Goal: Information Seeking & Learning: Check status

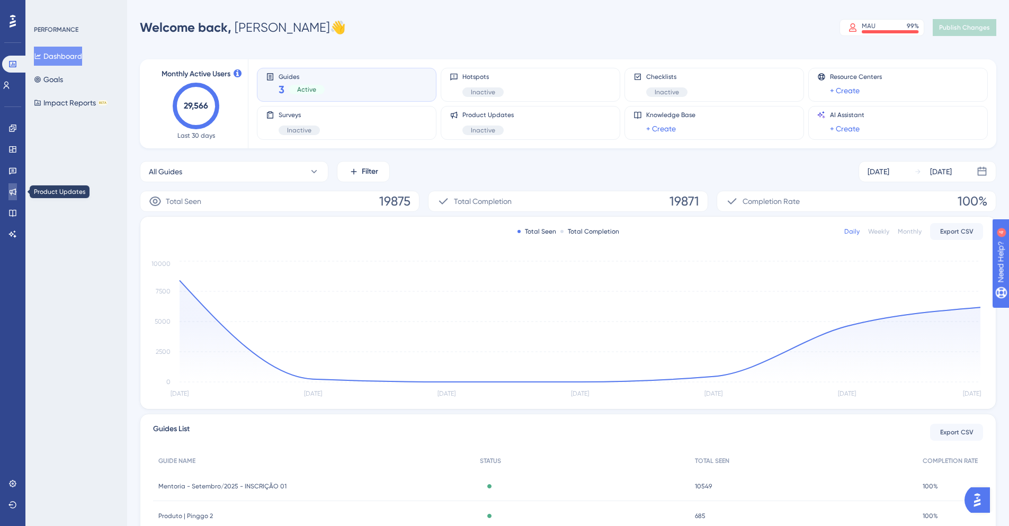
click at [11, 198] on link at bounding box center [12, 191] width 8 height 17
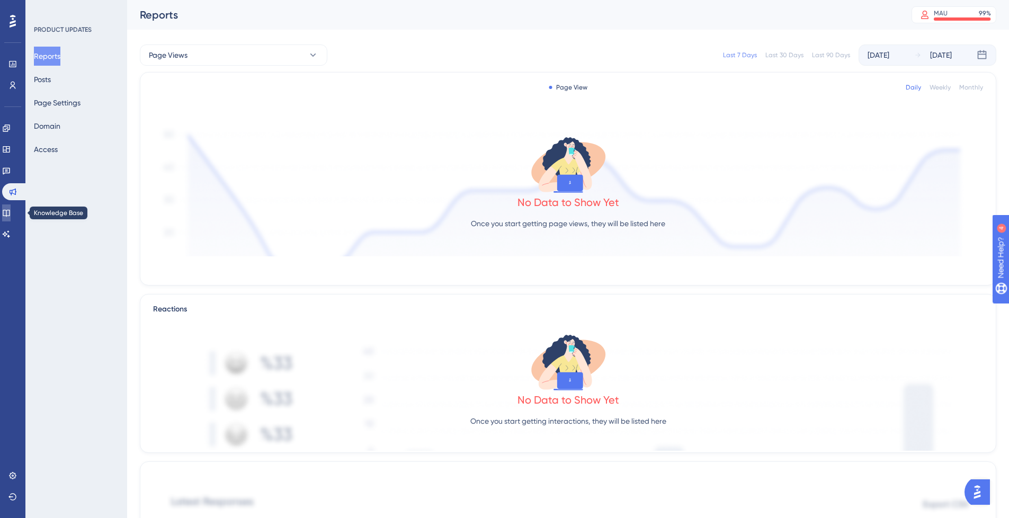
click at [11, 211] on link at bounding box center [6, 213] width 8 height 17
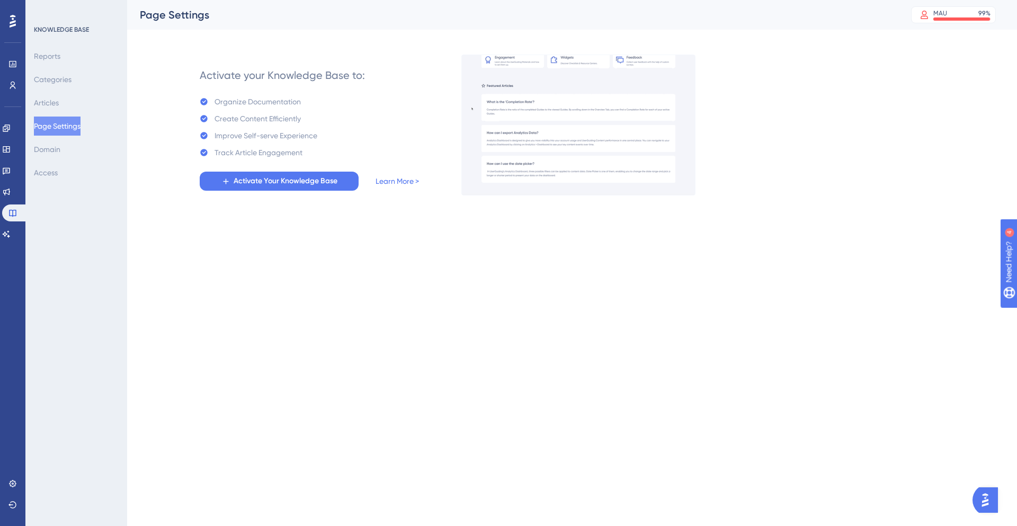
click at [21, 182] on div "Engagement Widgets Feedback Product Updates Knowledge Base AI Assistant" at bounding box center [12, 181] width 21 height 123
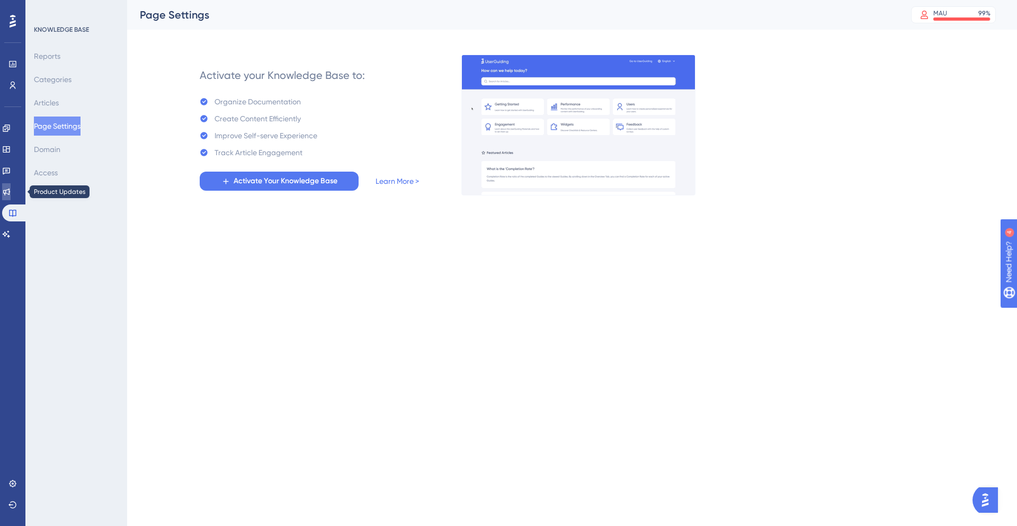
click at [11, 189] on icon at bounding box center [6, 192] width 8 height 8
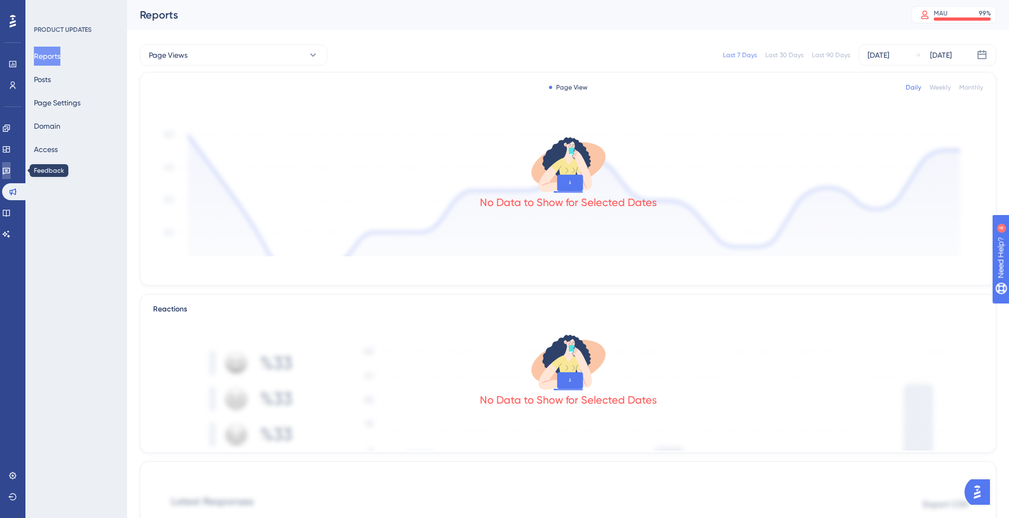
click at [11, 168] on icon at bounding box center [6, 170] width 8 height 8
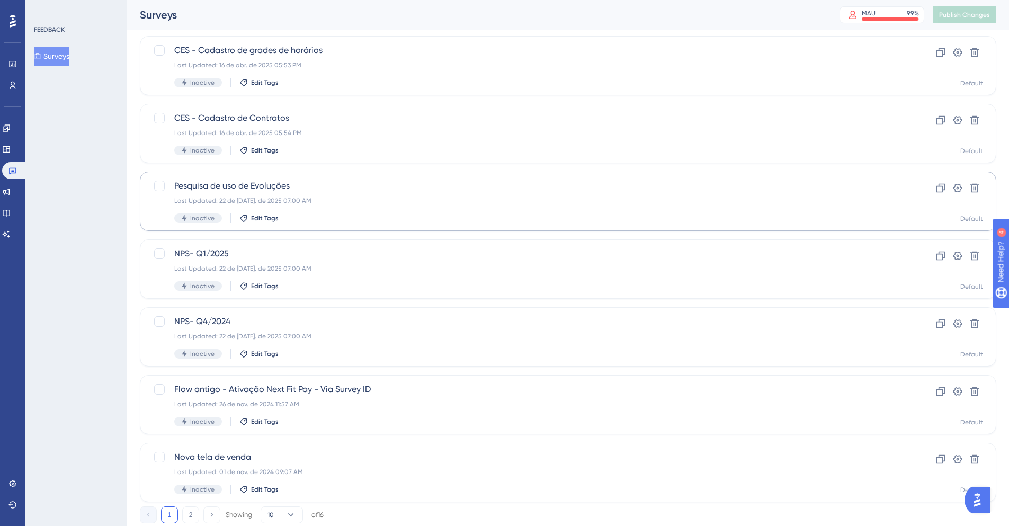
scroll to position [296, 0]
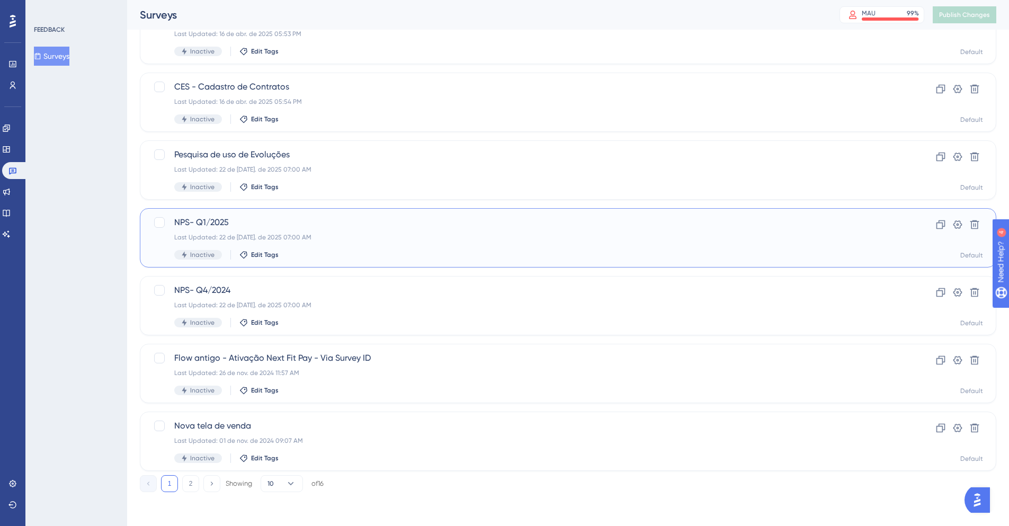
click at [414, 241] on div "Last Updated: 22 de [DATE]. de 2025 07:00 AM" at bounding box center [525, 237] width 703 height 8
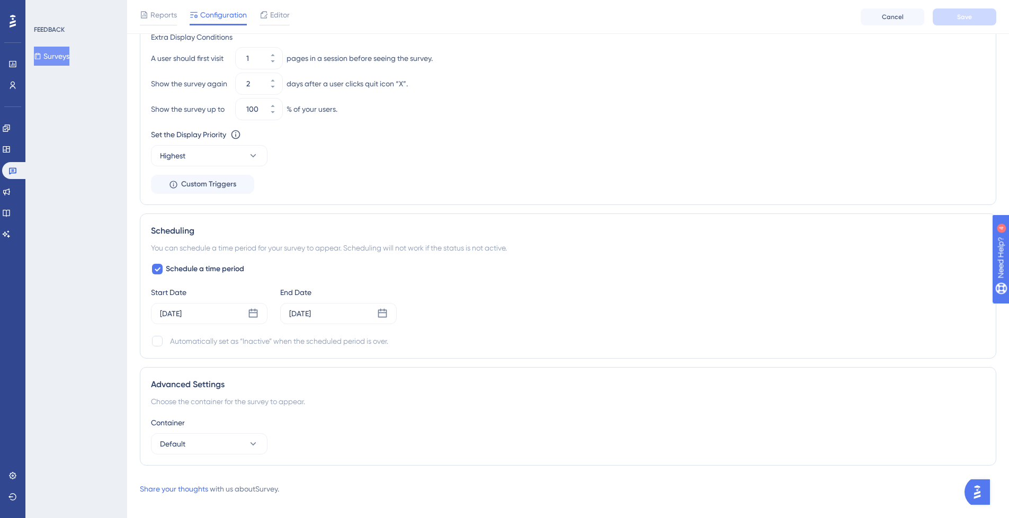
scroll to position [719, 0]
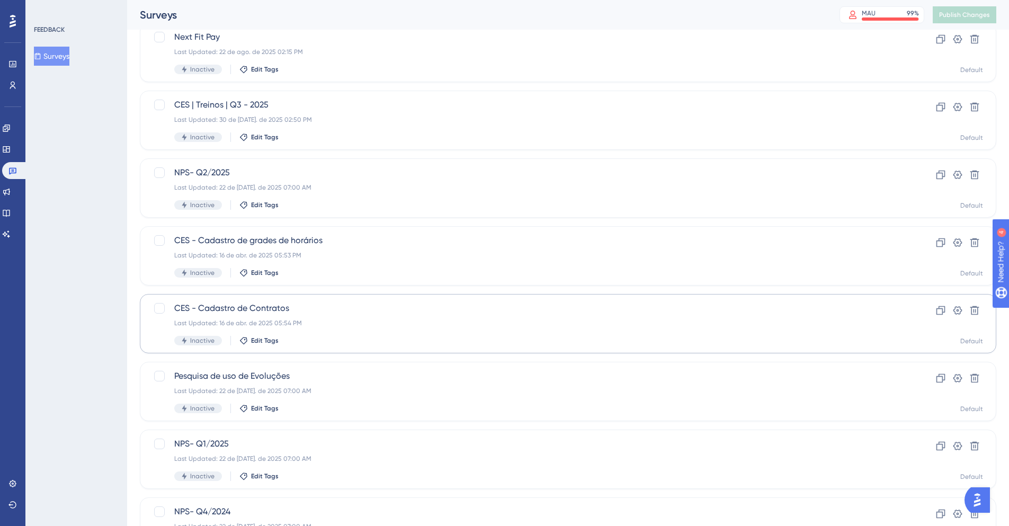
scroll to position [31, 0]
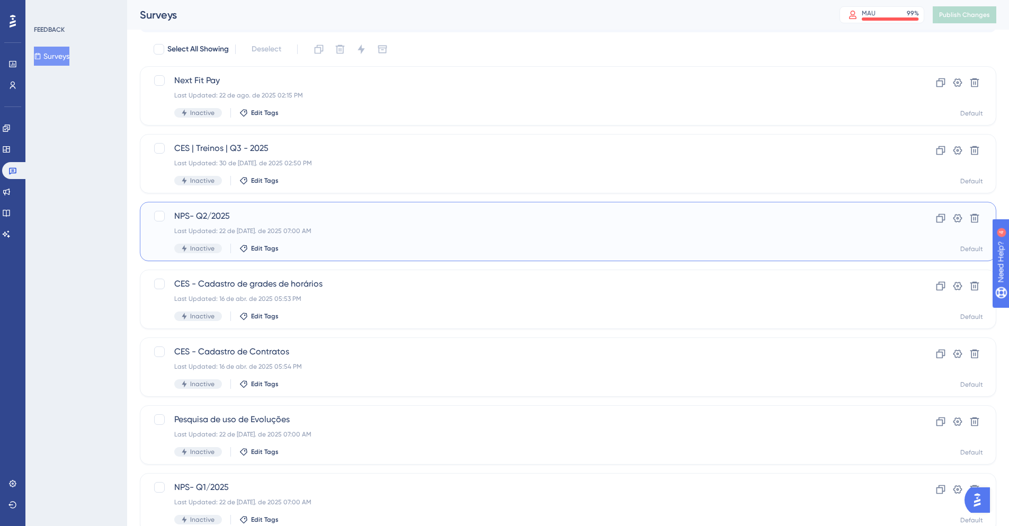
click at [410, 227] on div "Last Updated: 22 de [DATE]. de 2025 07:00 AM" at bounding box center [525, 231] width 703 height 8
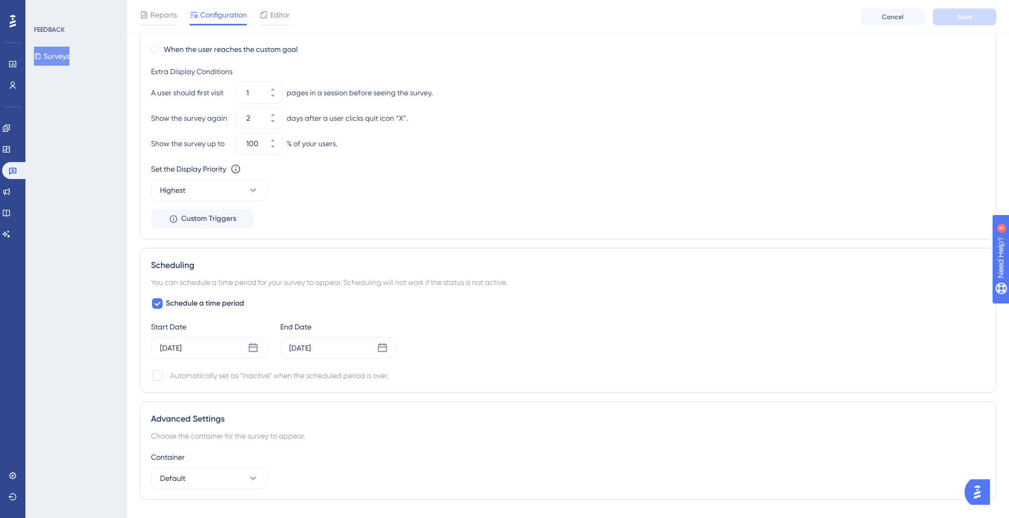
scroll to position [719, 0]
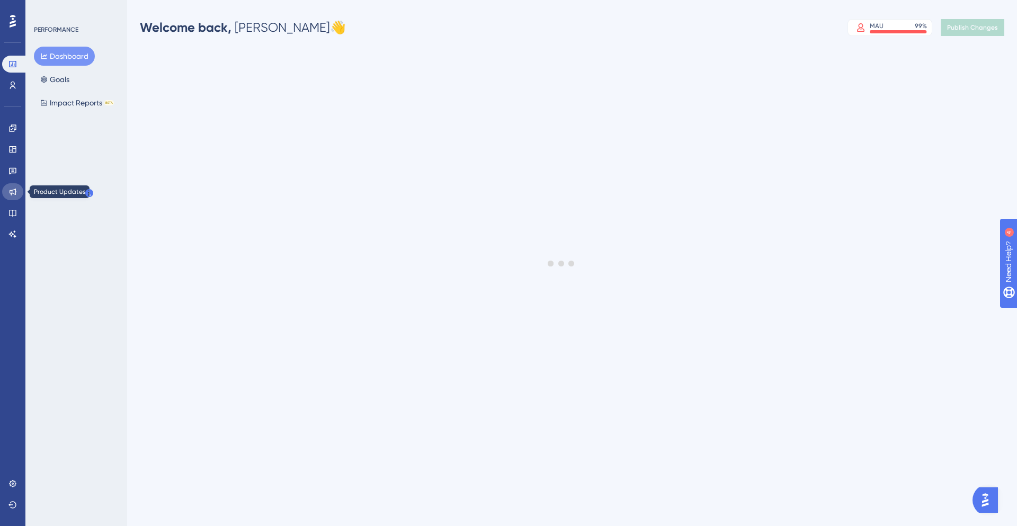
click at [12, 193] on icon at bounding box center [13, 192] width 7 height 7
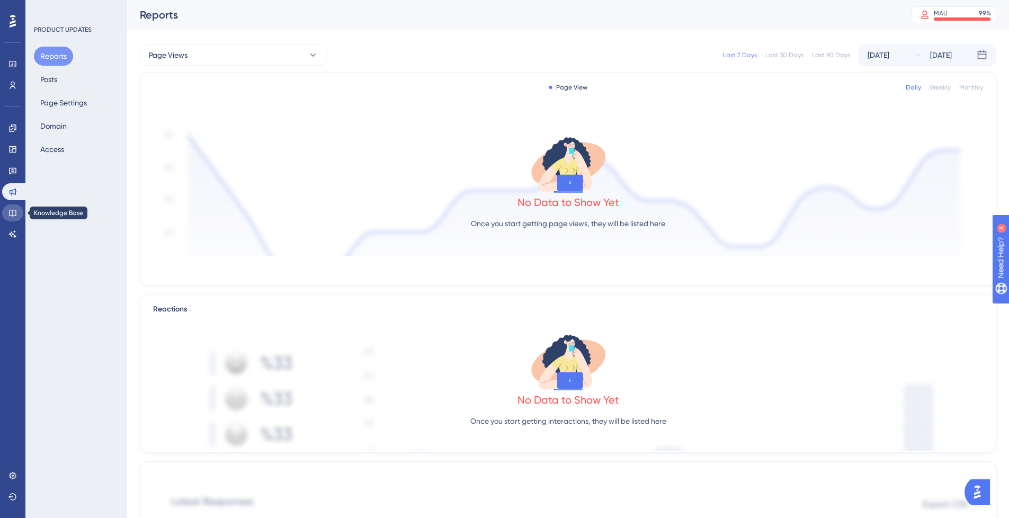
click at [13, 210] on icon at bounding box center [12, 213] width 8 height 8
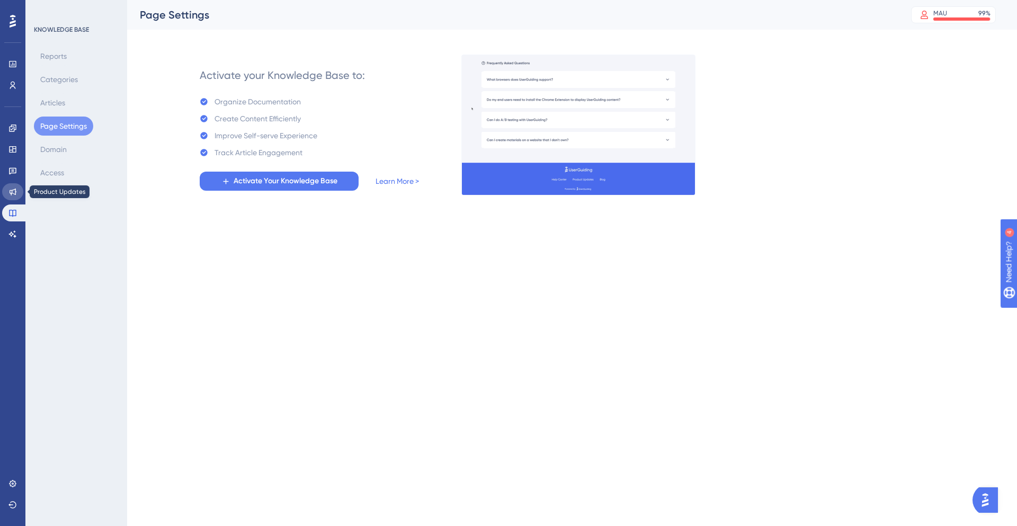
click at [11, 191] on icon at bounding box center [13, 192] width 7 height 7
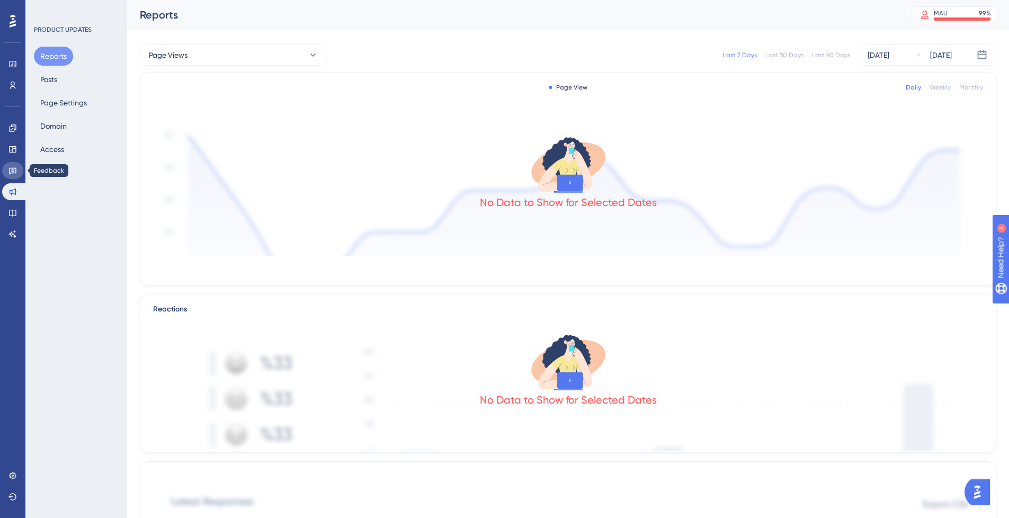
click at [14, 175] on link at bounding box center [12, 170] width 21 height 17
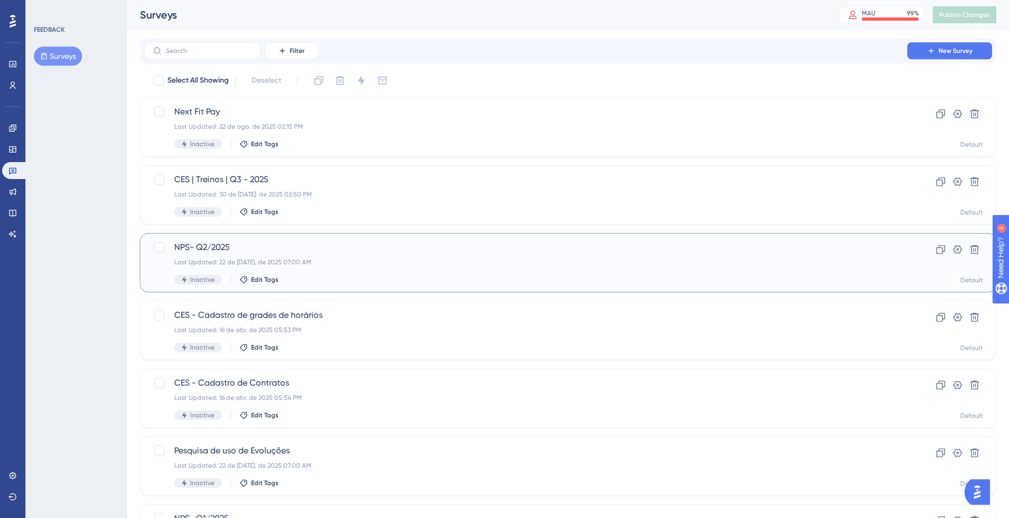
click at [425, 252] on span "NPS- Q2/2025" at bounding box center [525, 247] width 703 height 13
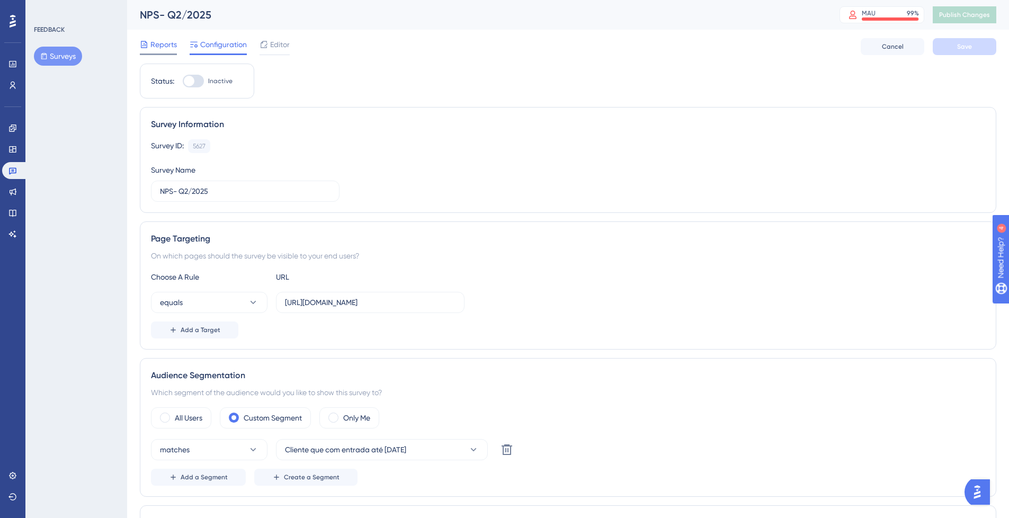
click at [172, 43] on span "Reports" at bounding box center [163, 44] width 26 height 13
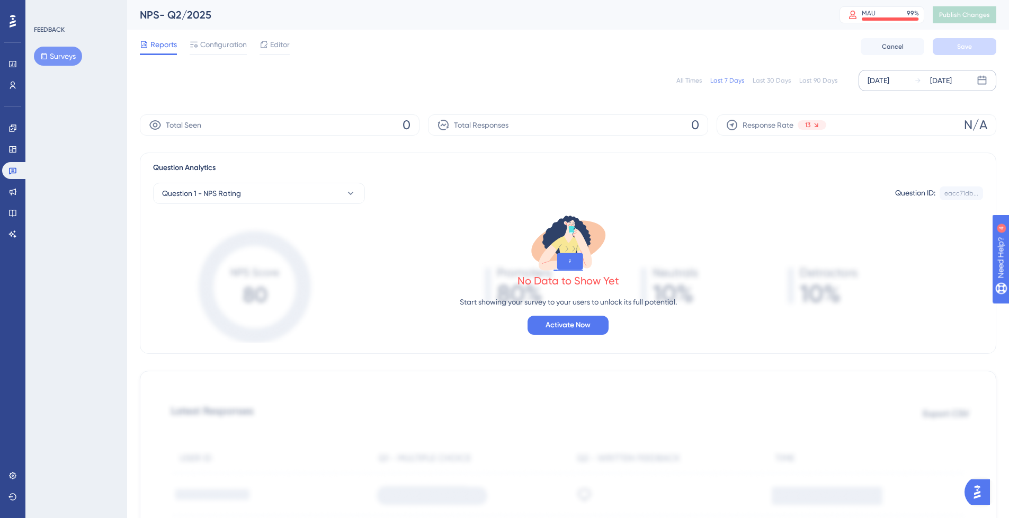
click at [876, 85] on div "[DATE]" at bounding box center [879, 80] width 22 height 13
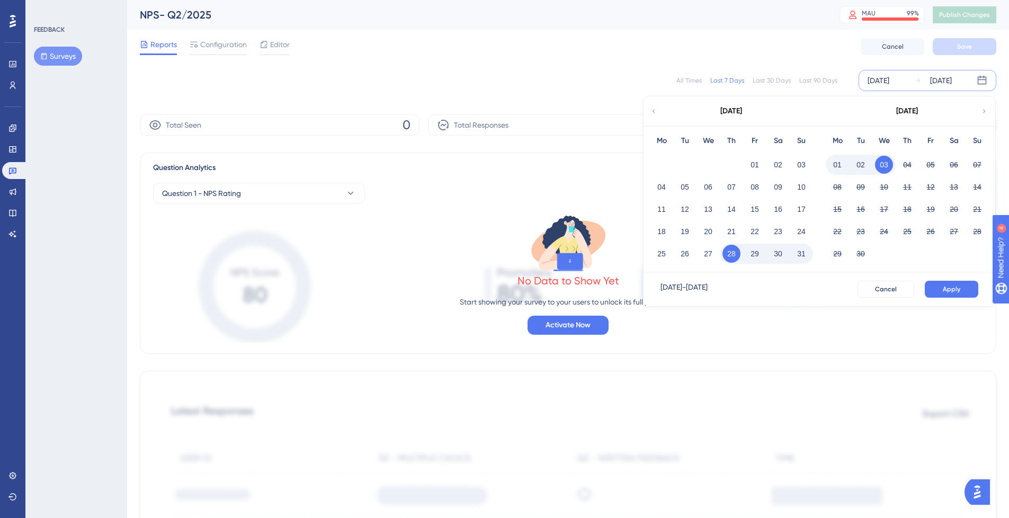
click at [651, 115] on icon at bounding box center [653, 111] width 7 height 10
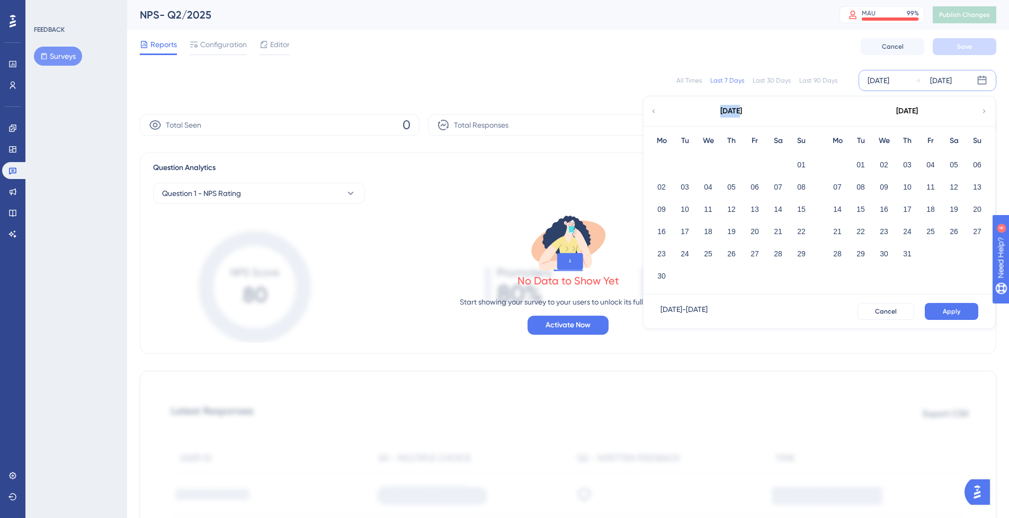
click at [651, 115] on icon at bounding box center [653, 111] width 7 height 10
click at [988, 109] on div "[DATE]" at bounding box center [907, 111] width 175 height 30
click at [985, 110] on icon at bounding box center [984, 111] width 7 height 10
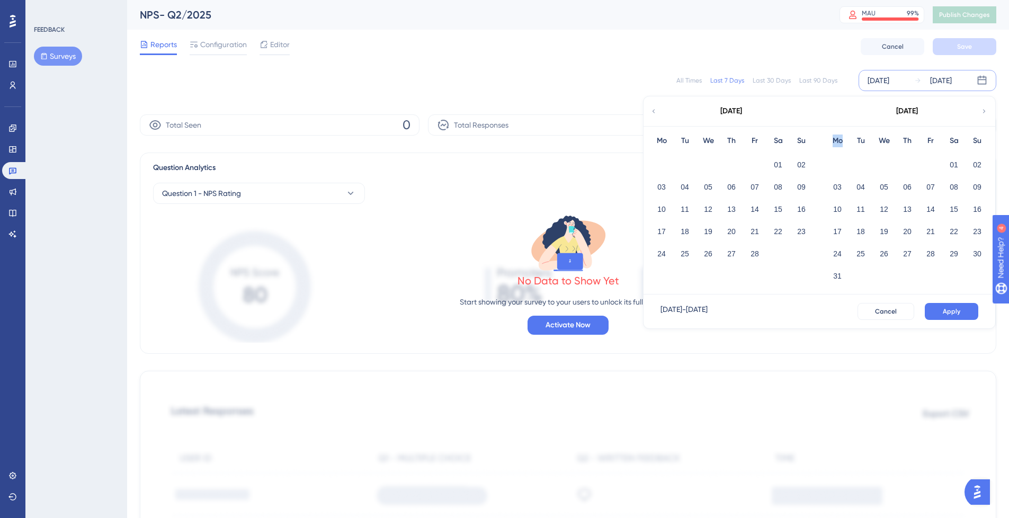
click at [985, 110] on icon at bounding box center [984, 111] width 7 height 10
click at [986, 110] on icon at bounding box center [984, 111] width 7 height 10
click at [801, 162] on button "01" at bounding box center [802, 165] width 18 height 18
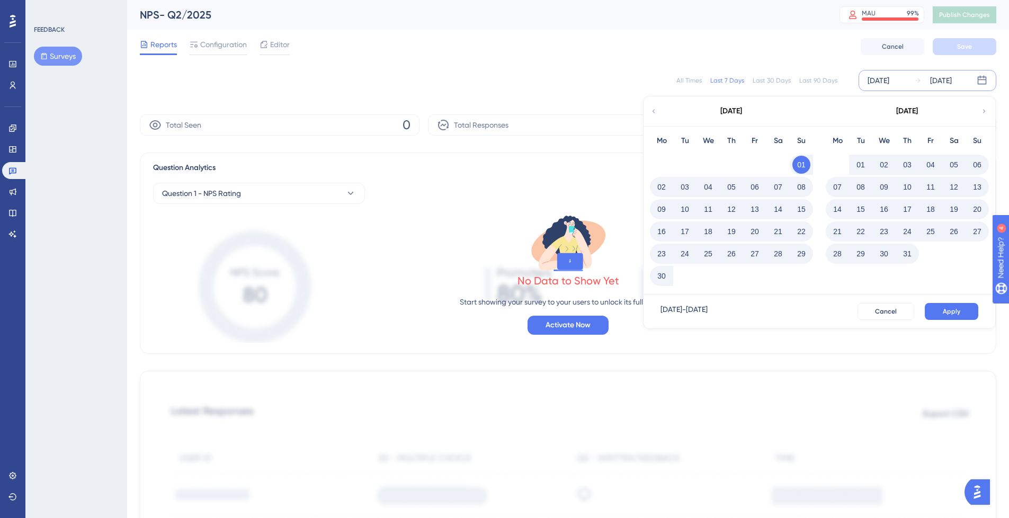
click at [661, 280] on button "30" at bounding box center [662, 276] width 18 height 18
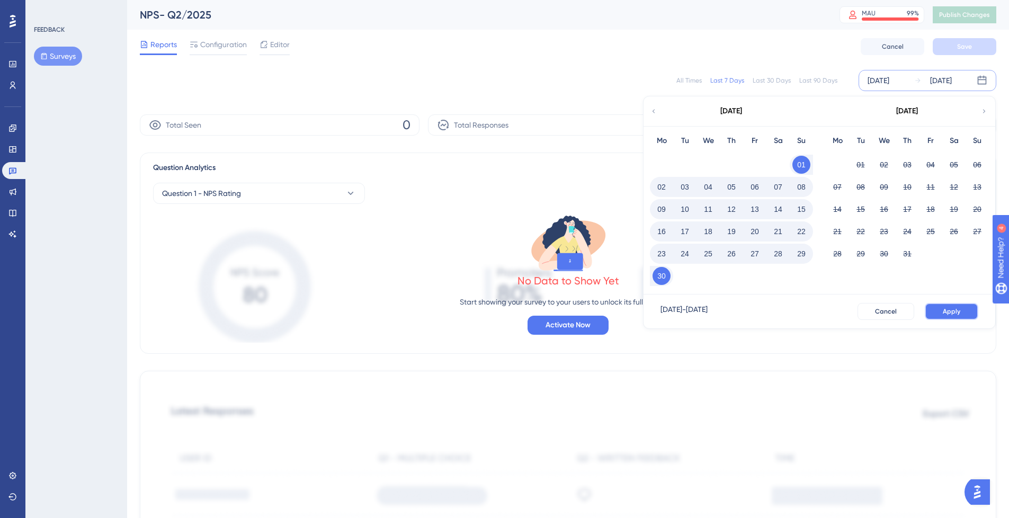
click at [952, 305] on button "Apply" at bounding box center [952, 311] width 54 height 17
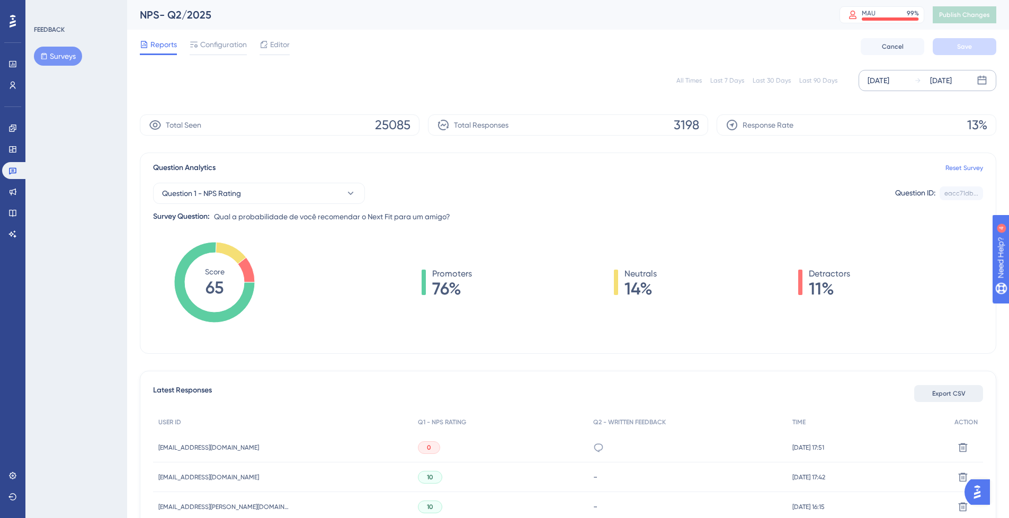
click at [956, 394] on span "Export CSV" at bounding box center [948, 393] width 33 height 8
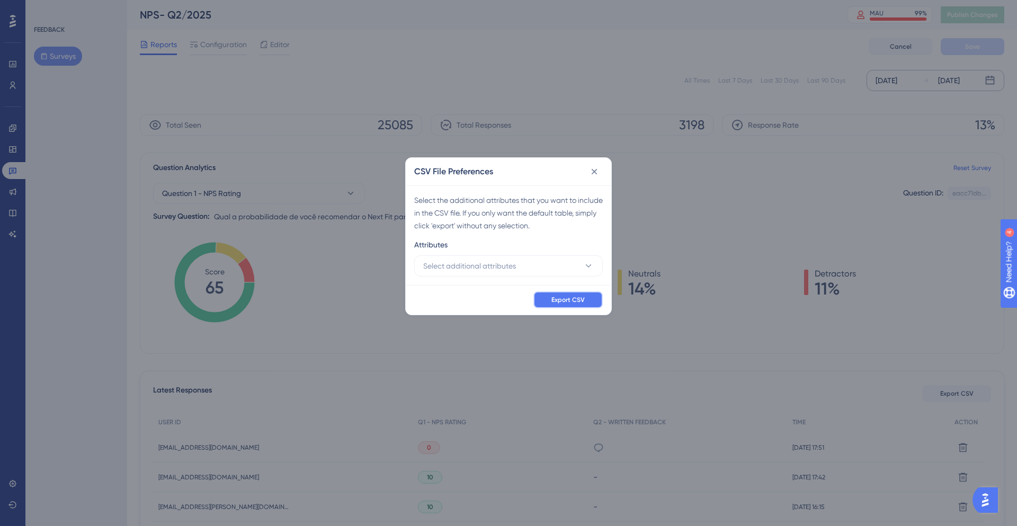
click at [574, 301] on span "Export CSV" at bounding box center [568, 300] width 33 height 8
